Goal: Task Accomplishment & Management: Manage account settings

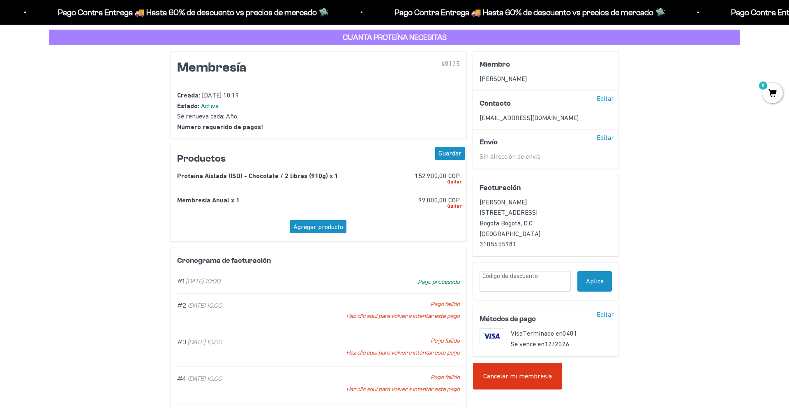
scroll to position [41, 0]
click at [453, 181] on div "Quitar" at bounding box center [454, 182] width 14 height 8
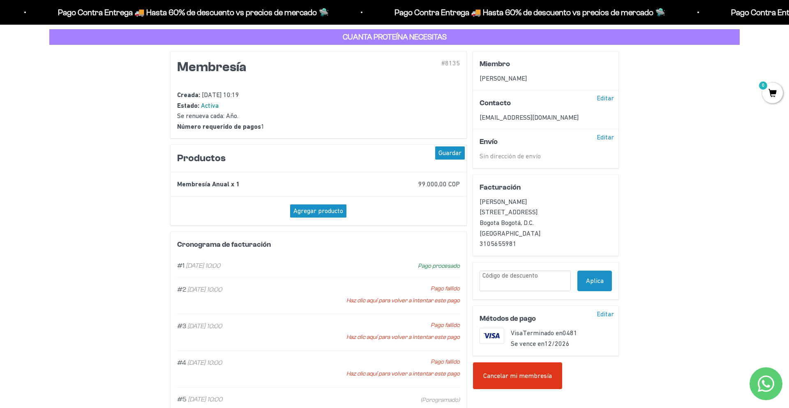
click at [418, 207] on div "Agregar producto" at bounding box center [318, 211] width 283 height 16
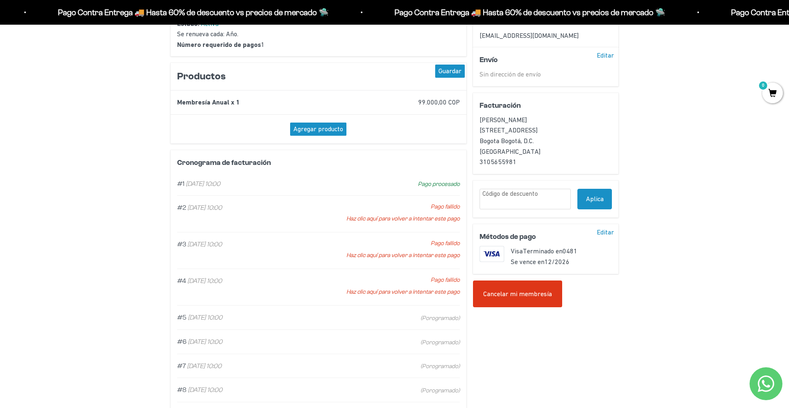
scroll to position [125, 0]
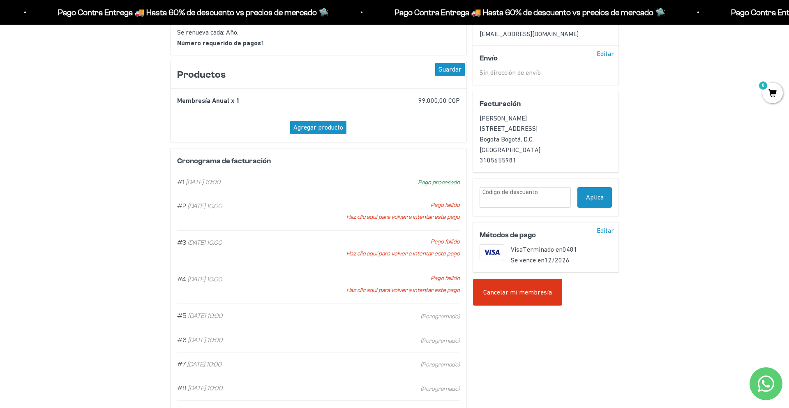
drag, startPoint x: 247, startPoint y: 183, endPoint x: 180, endPoint y: 180, distance: 67.0
click at [180, 180] on div "#1 30/06/2025 10:00" at bounding box center [249, 182] width 145 height 11
click at [297, 180] on div "#1 30/06/2025 10:00" at bounding box center [249, 182] width 145 height 11
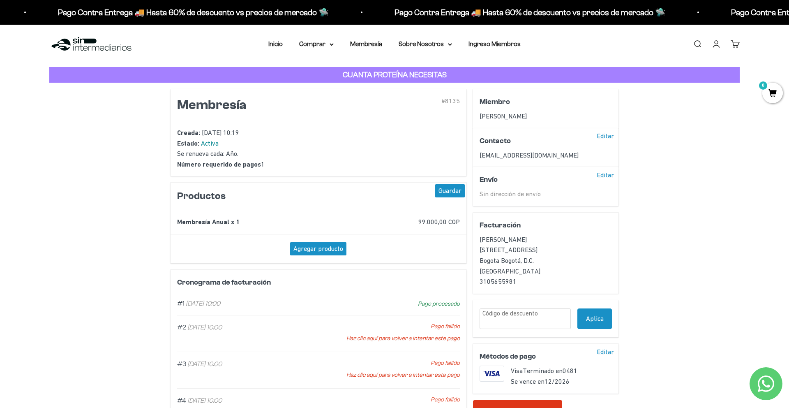
scroll to position [0, 0]
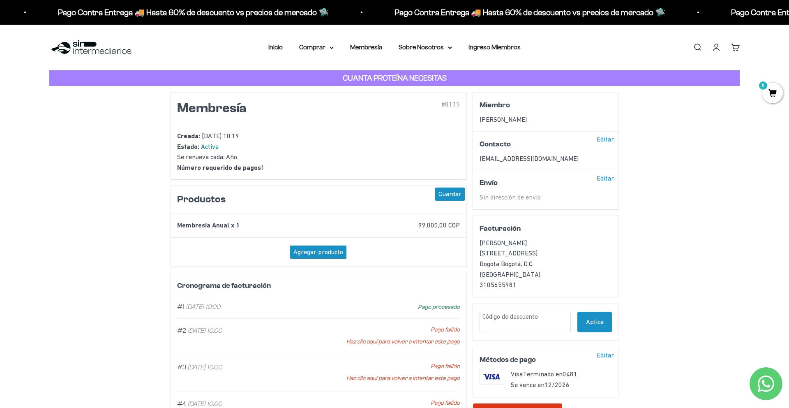
click at [717, 45] on link "Iniciar sesión" at bounding box center [716, 47] width 9 height 9
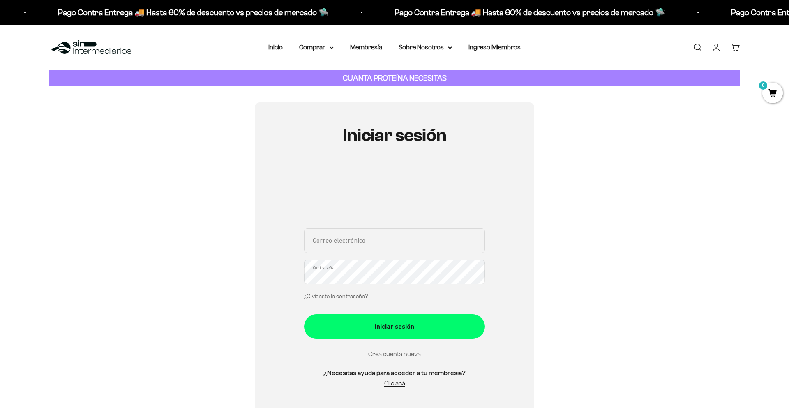
click at [344, 255] on div "Correo electrónico Contraseña ¿Olvidaste la contraseña?" at bounding box center [394, 266] width 181 height 76
click at [368, 47] on link "Membresía" at bounding box center [366, 47] width 32 height 7
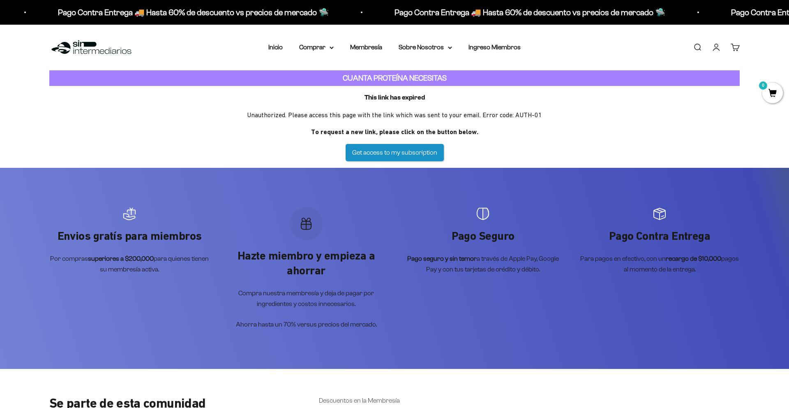
scroll to position [5, 0]
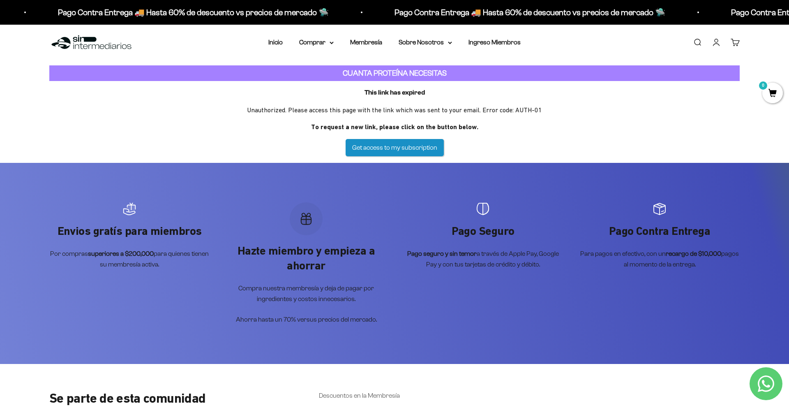
click at [405, 143] on link "Get access to my subscription" at bounding box center [395, 147] width 98 height 17
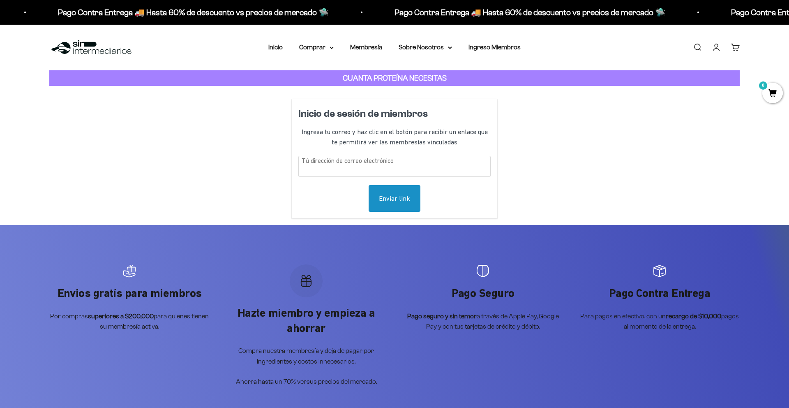
click at [321, 163] on input "text" at bounding box center [394, 166] width 192 height 21
type input "rubendariob1@gmail.com"
click at [384, 200] on div "Enviar link" at bounding box center [395, 198] width 52 height 27
